Goal: Task Accomplishment & Management: Complete application form

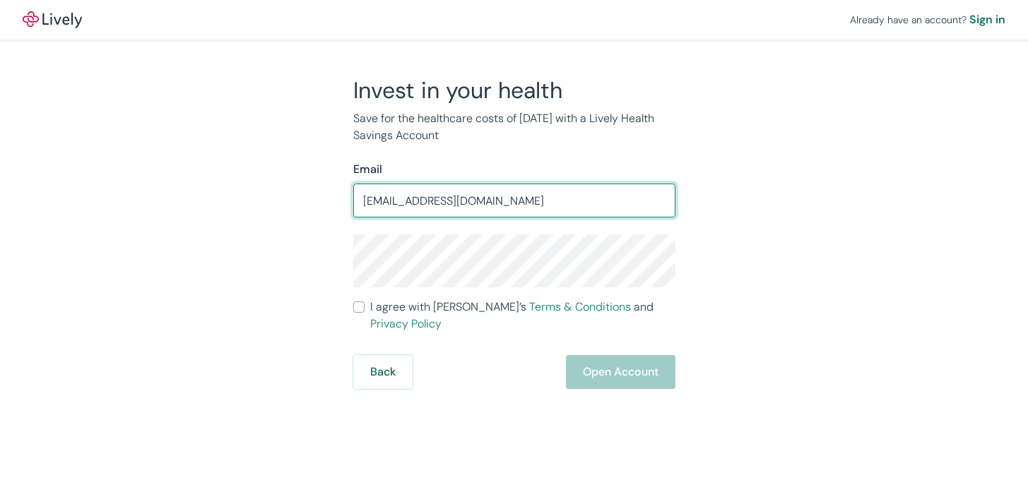
type input "[EMAIL_ADDRESS][DOMAIN_NAME]"
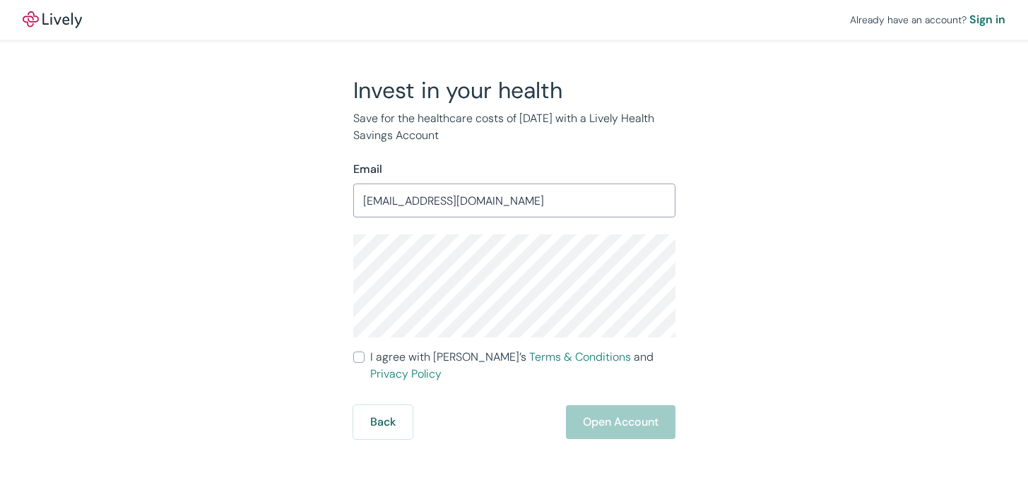
click at [358, 360] on input "I agree with Lively’s Terms & Conditions and Privacy Policy" at bounding box center [358, 357] width 11 height 11
checkbox input "true"
click at [275, 320] on div "Invest in your health Save for the healthcare costs of [DATE] with a Lively Hea…" at bounding box center [506, 257] width 678 height 363
click at [605, 411] on button "Open Account" at bounding box center [621, 423] width 110 height 34
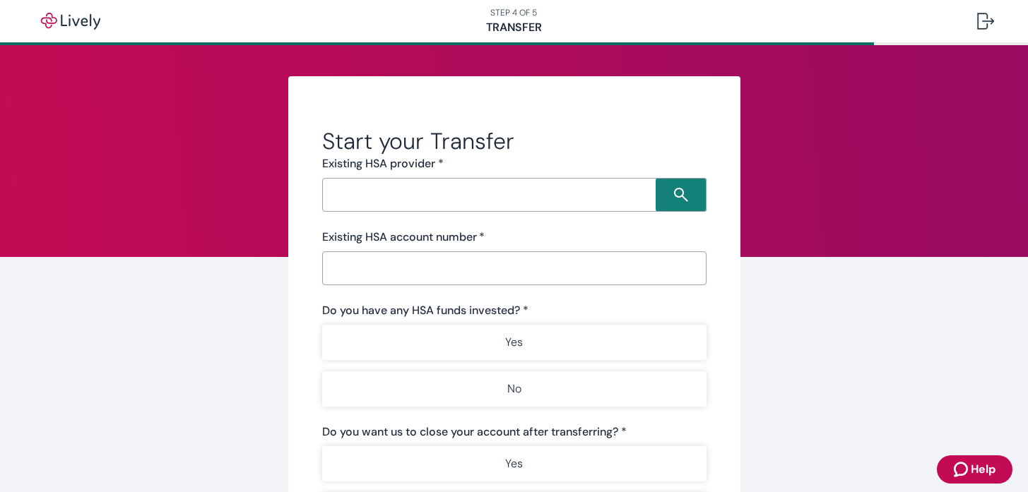
click at [508, 201] on input "Search input" at bounding box center [490, 195] width 329 height 20
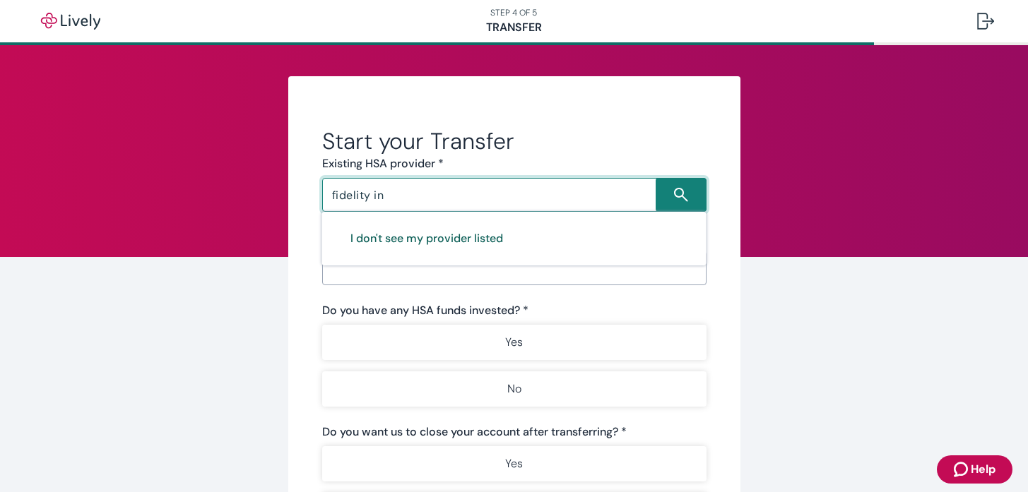
click at [464, 235] on button "I don't see my provider listed" at bounding box center [426, 239] width 187 height 34
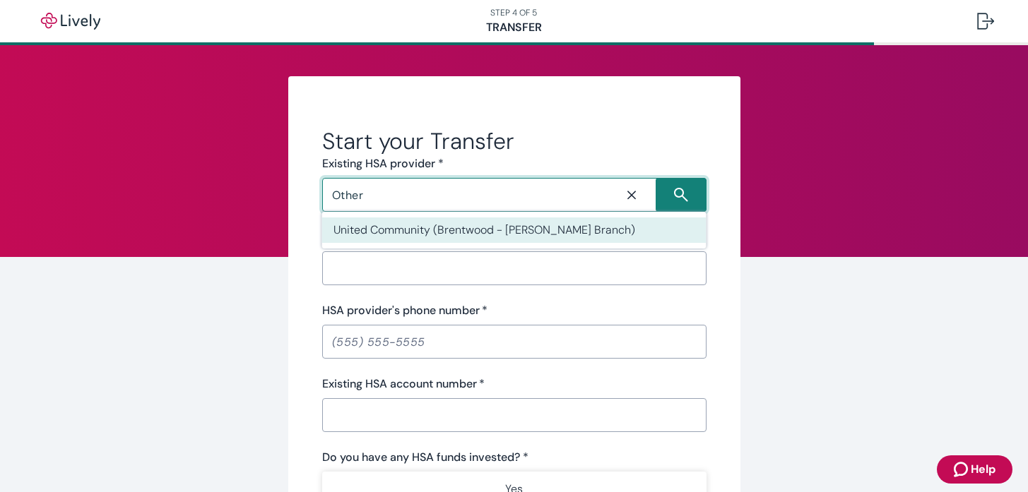
type input "Other"
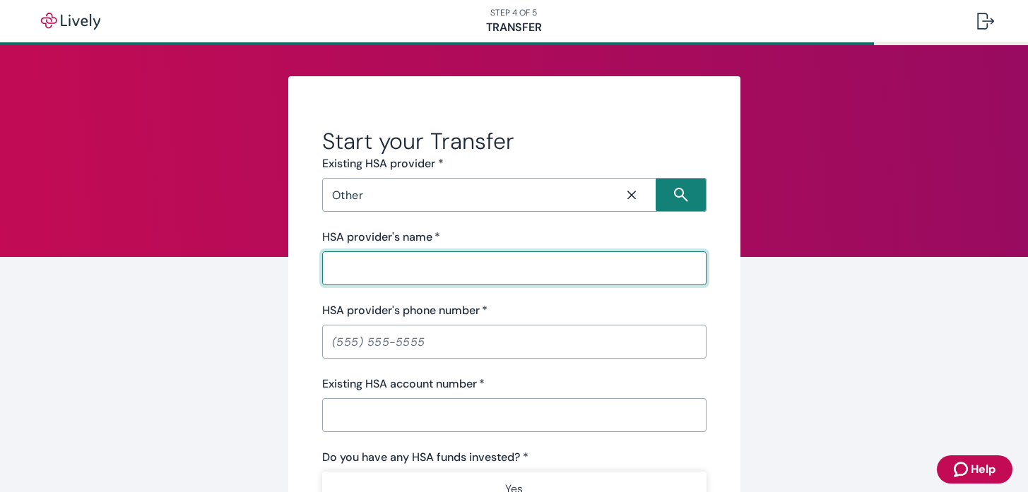
click at [440, 266] on input "HSA provider's name   *" at bounding box center [514, 268] width 384 height 28
type input "Fidelity Investments"
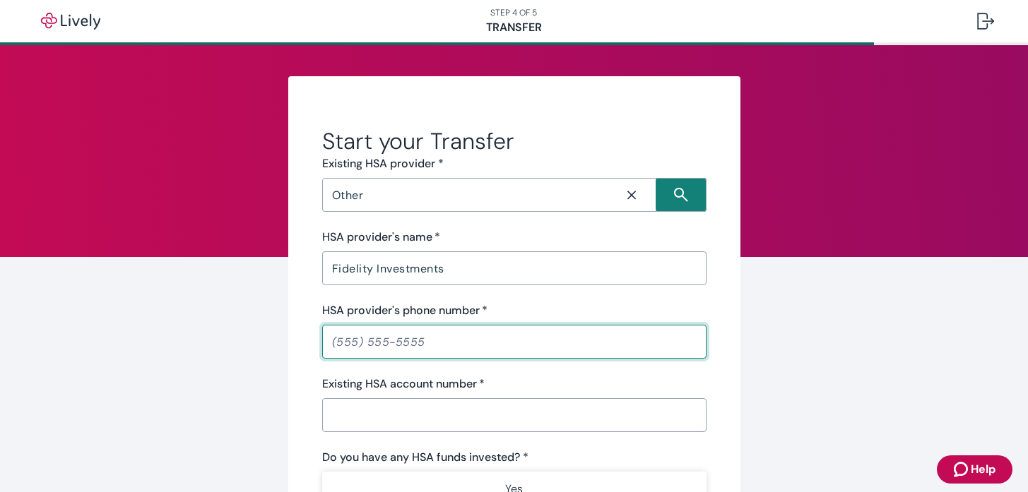
paste input "tel"
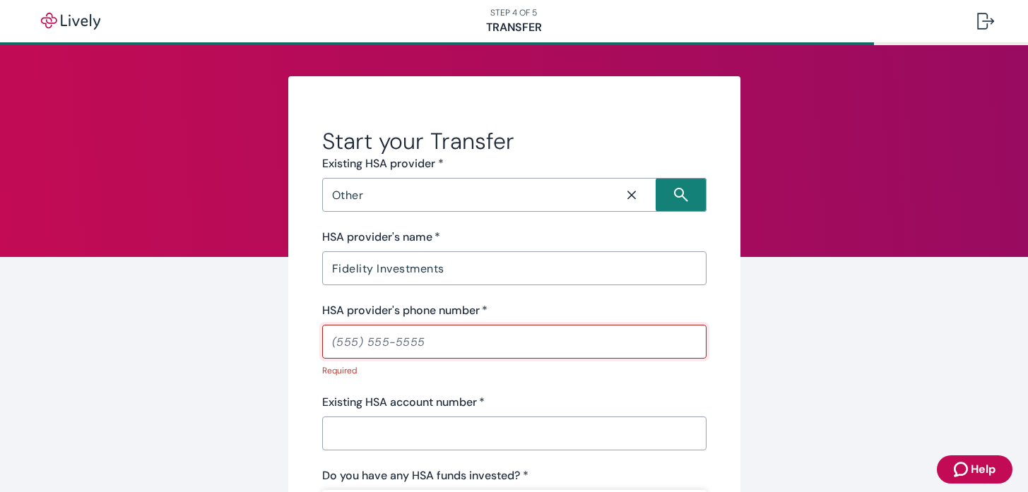
paste input "[PHONE_NUMBER]"
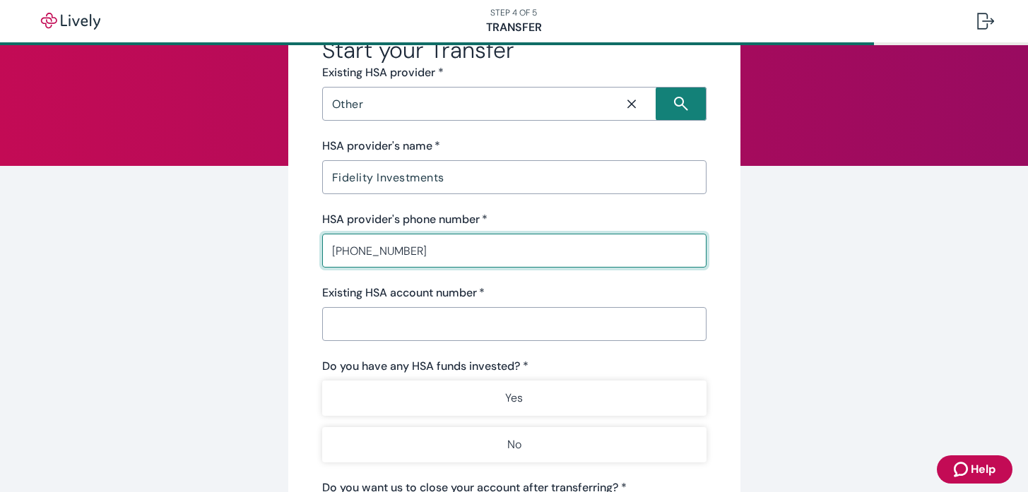
scroll to position [99, 0]
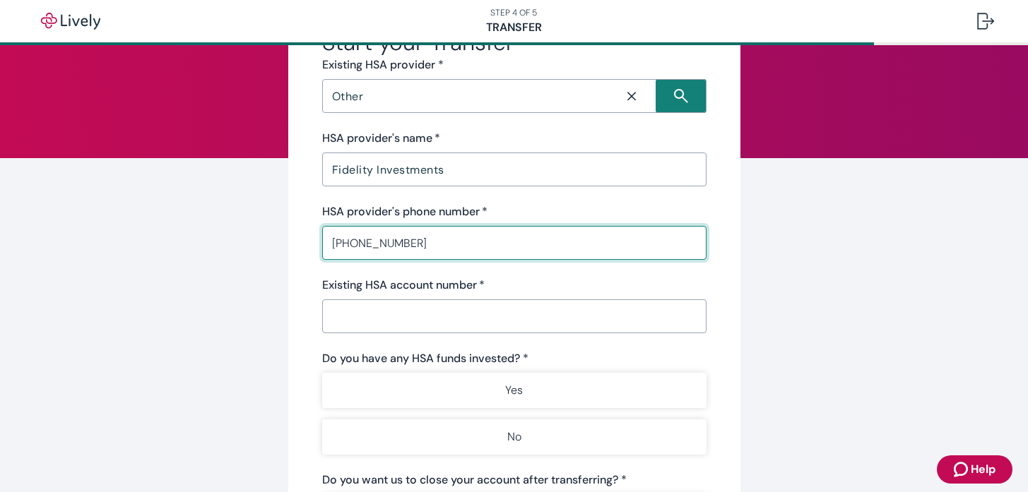
type input "[PHONE_NUMBER]"
click at [430, 321] on input "Existing HSA account number   *" at bounding box center [514, 316] width 384 height 28
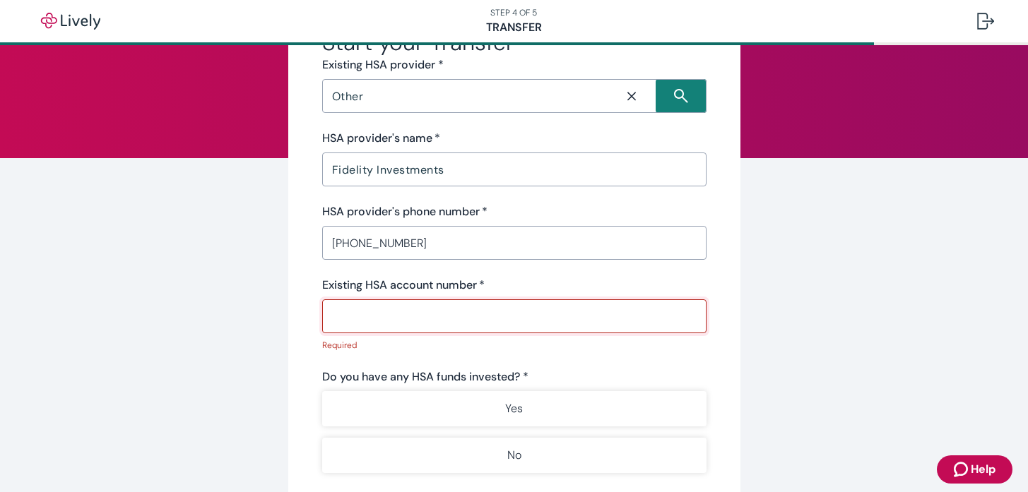
paste input "413021134"
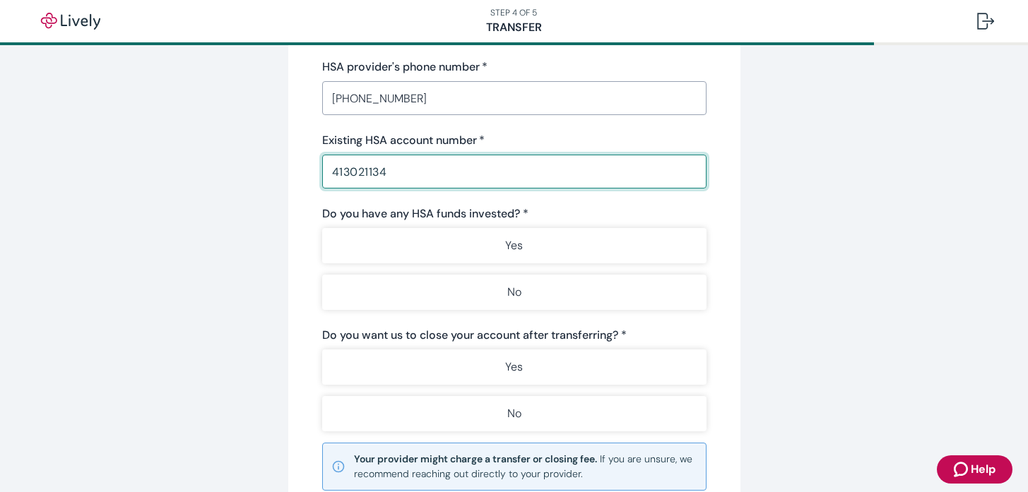
scroll to position [261, 0]
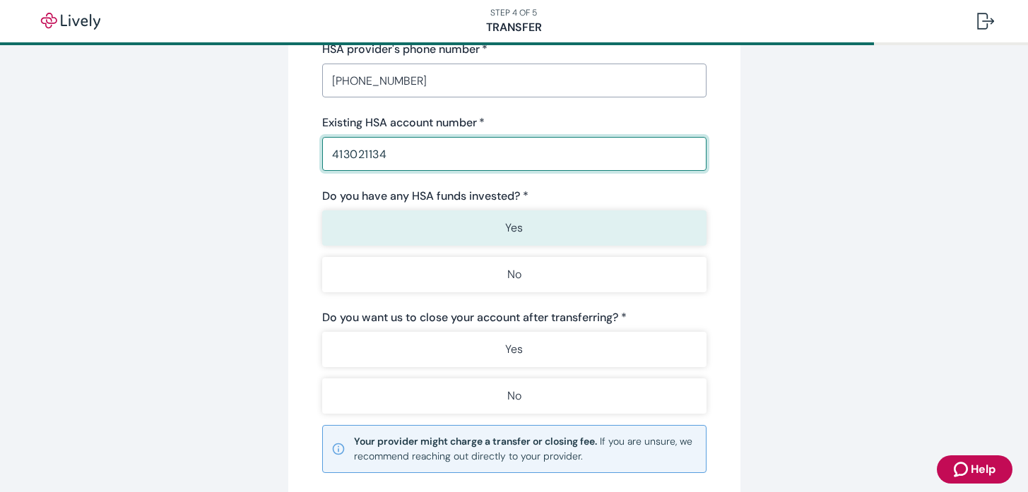
type input "413021134"
click at [471, 235] on button "Yes" at bounding box center [514, 228] width 384 height 35
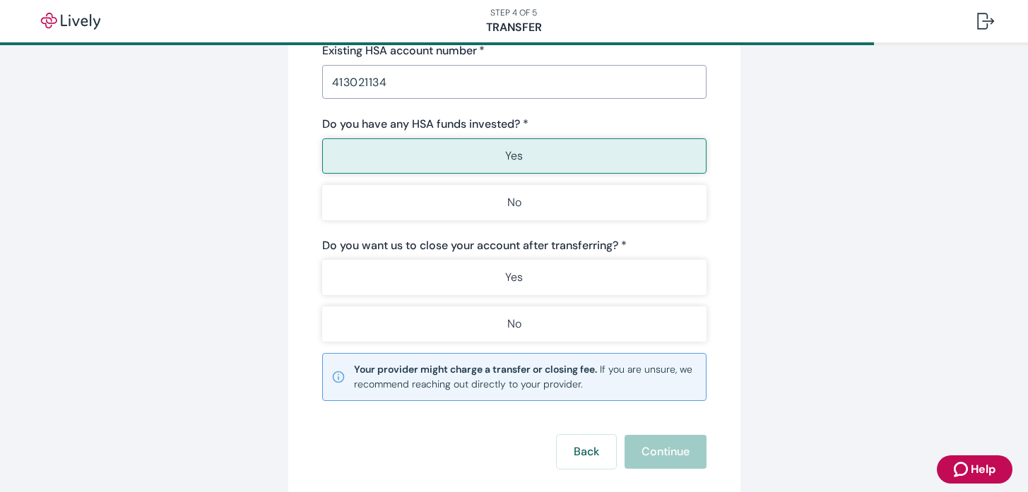
scroll to position [353, 0]
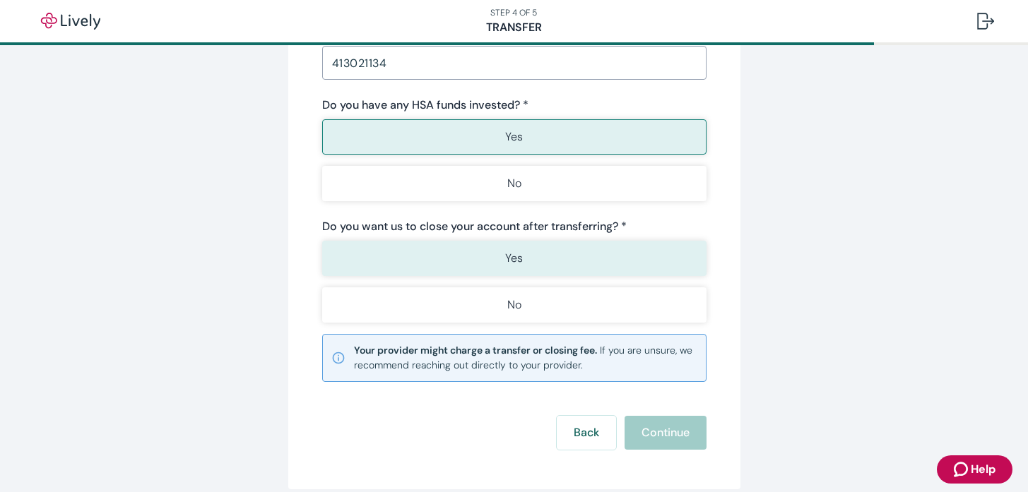
click at [470, 254] on button "Yes" at bounding box center [514, 258] width 384 height 35
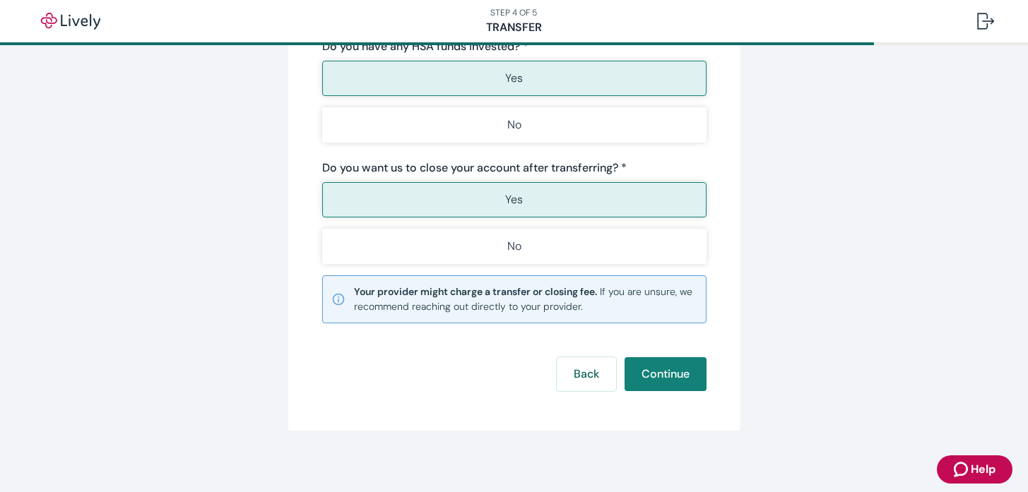
scroll to position [418, 0]
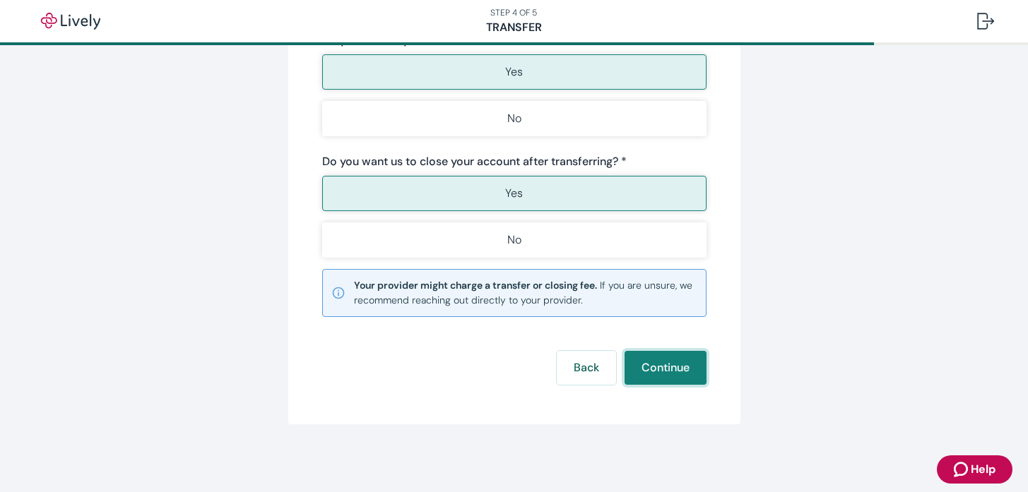
click at [660, 362] on button "Continue" at bounding box center [666, 368] width 82 height 34
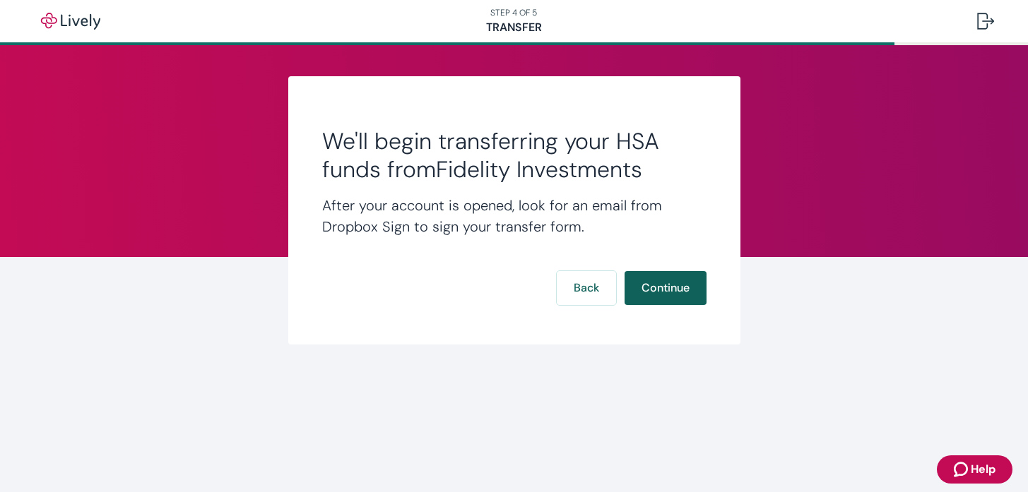
click at [664, 285] on button "Continue" at bounding box center [666, 288] width 82 height 34
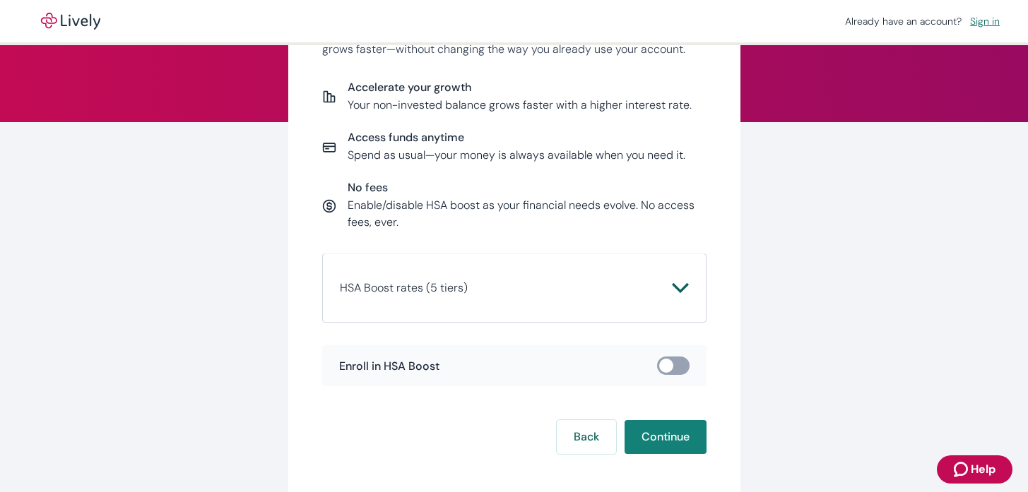
scroll to position [203, 0]
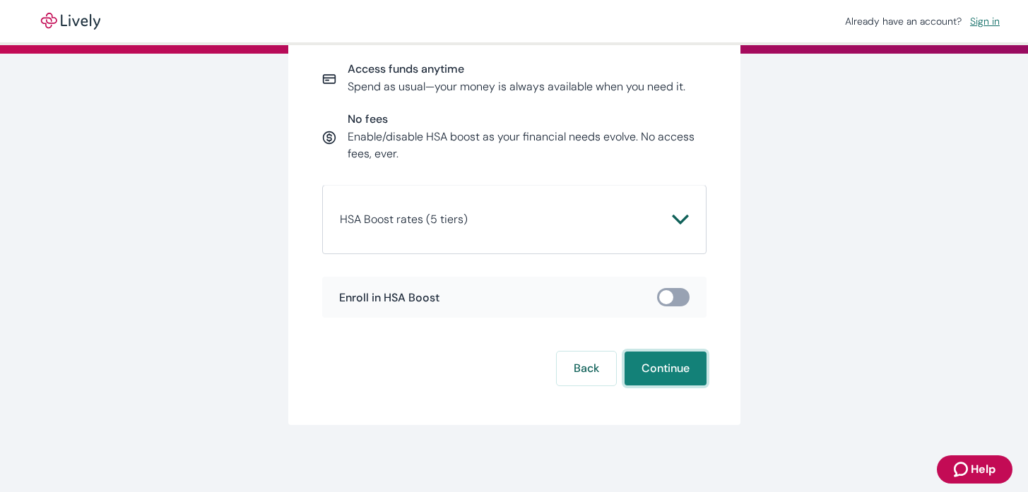
click at [656, 360] on button "Continue" at bounding box center [666, 369] width 82 height 34
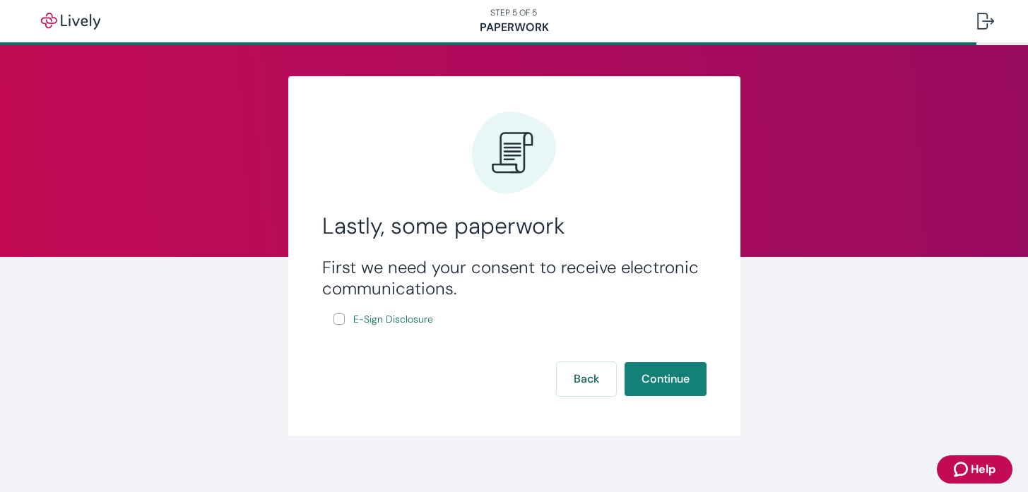
click at [336, 318] on input "E-Sign Disclosure" at bounding box center [338, 319] width 11 height 11
checkbox input "true"
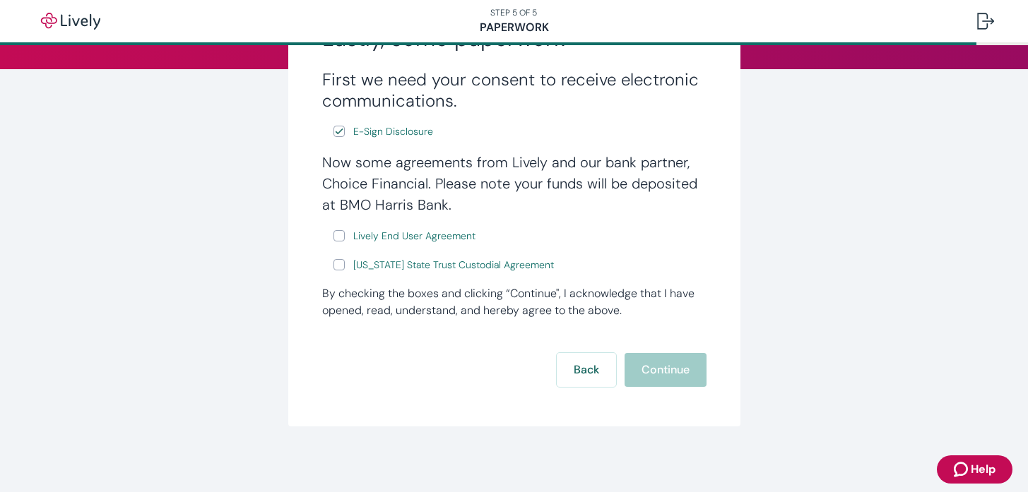
scroll to position [191, 0]
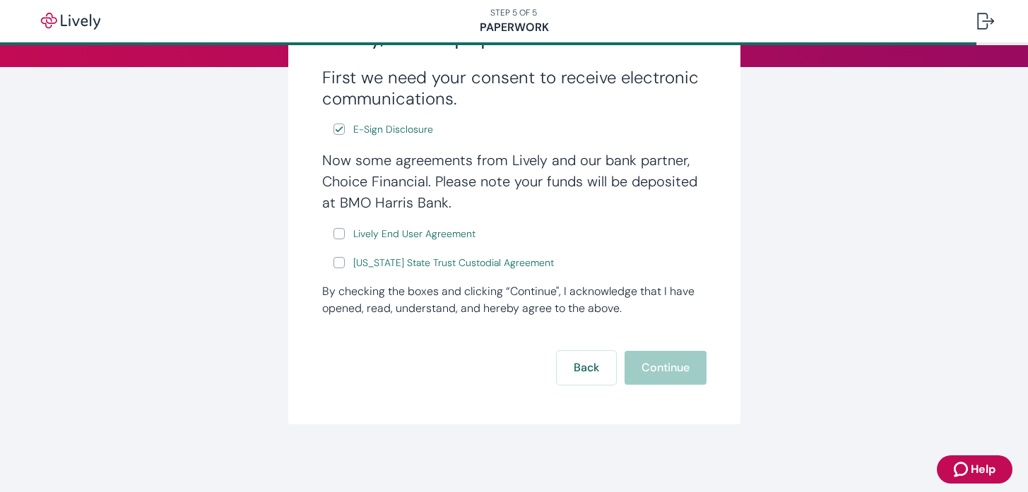
click at [339, 232] on input "Lively End User Agreement" at bounding box center [338, 233] width 11 height 11
checkbox input "true"
click at [341, 263] on input "[US_STATE] State Trust Custodial Agreement" at bounding box center [338, 262] width 11 height 11
checkbox input "true"
click at [656, 364] on button "Continue" at bounding box center [666, 368] width 82 height 34
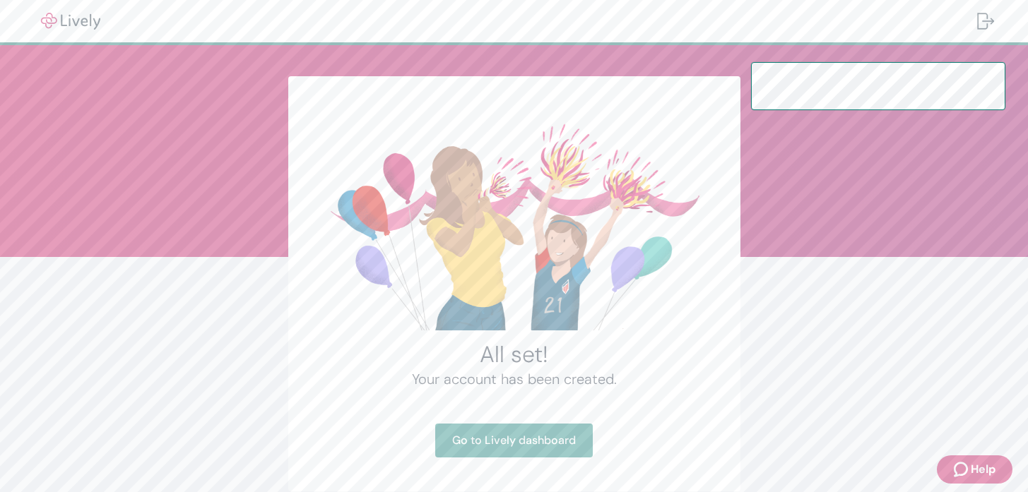
scroll to position [67, 0]
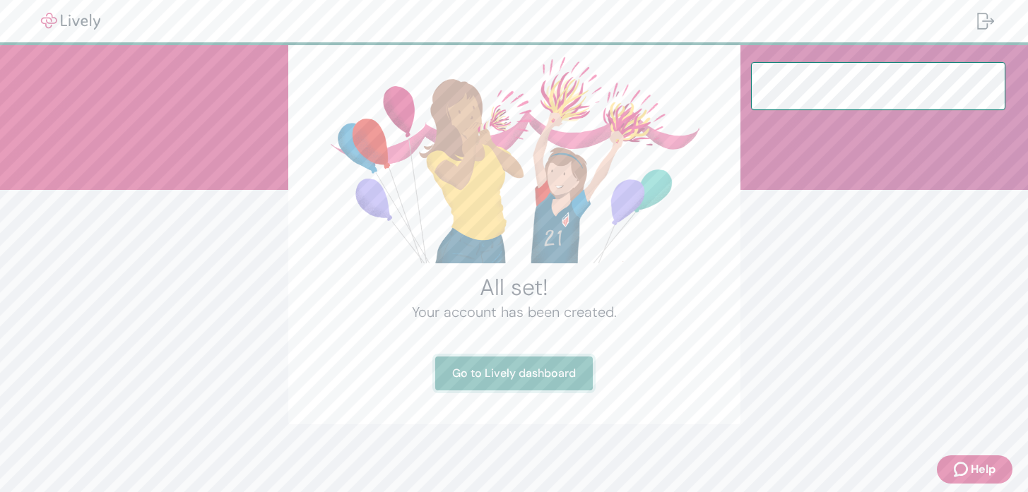
click at [528, 374] on link "Go to Lively dashboard" at bounding box center [514, 374] width 158 height 34
